Goal: Task Accomplishment & Management: Use online tool/utility

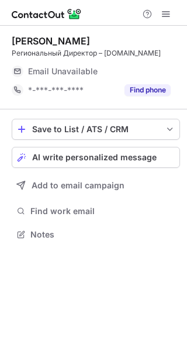
scroll to position [6, 6]
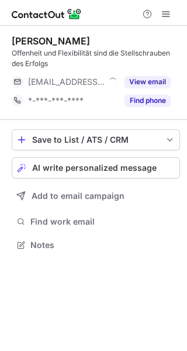
scroll to position [236, 187]
